Goal: Obtain resource: Download file/media

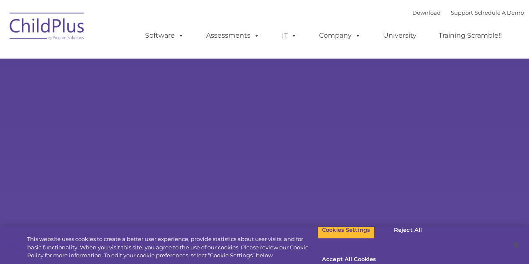
select select "MEDIUM"
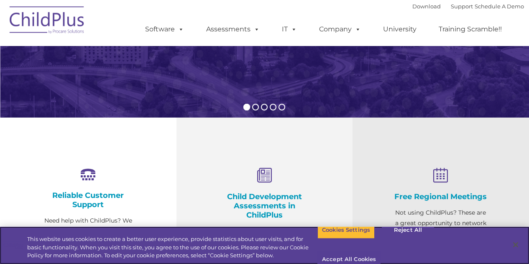
scroll to position [210, 0]
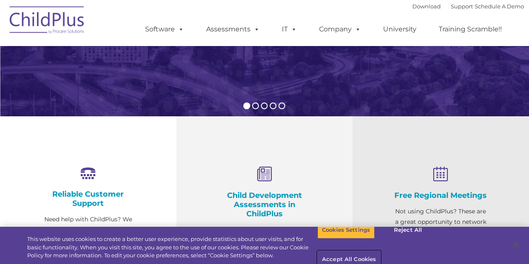
click at [380, 251] on button "Accept All Cookies" at bounding box center [348, 260] width 63 height 18
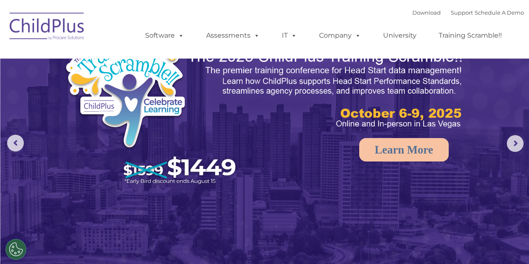
scroll to position [0, 0]
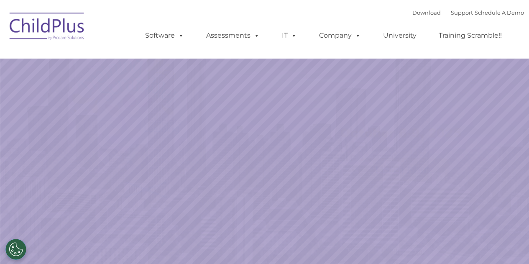
select select "MEDIUM"
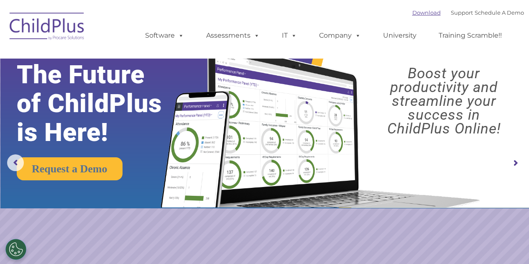
click at [423, 13] on link "Download" at bounding box center [426, 12] width 28 height 7
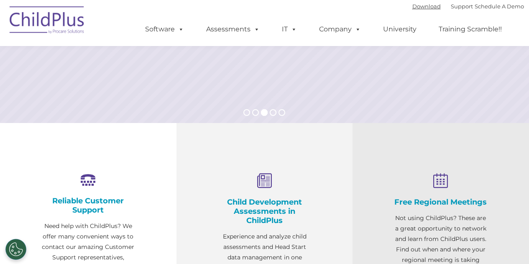
scroll to position [237, 0]
